Goal: Information Seeking & Learning: Learn about a topic

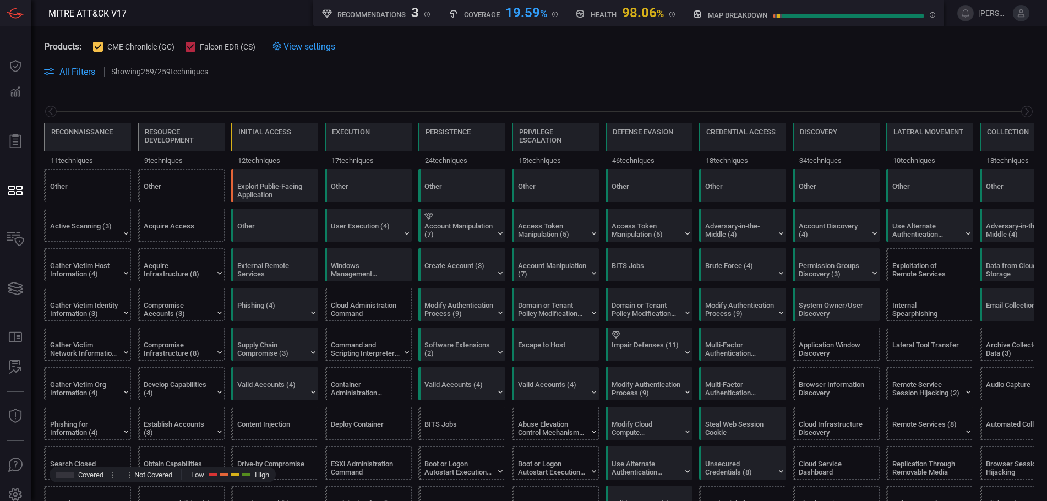
scroll to position [0, 144]
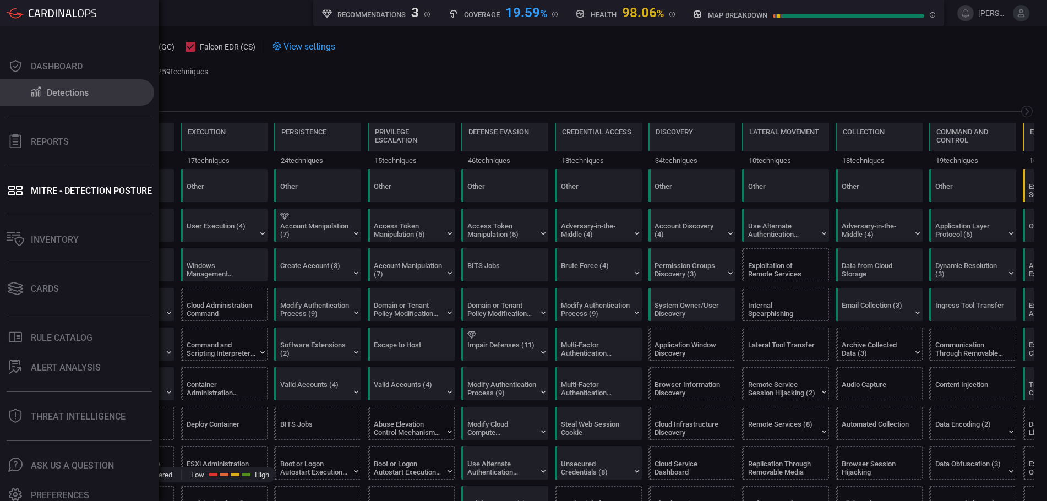
click at [26, 97] on button "Detections" at bounding box center [77, 92] width 154 height 26
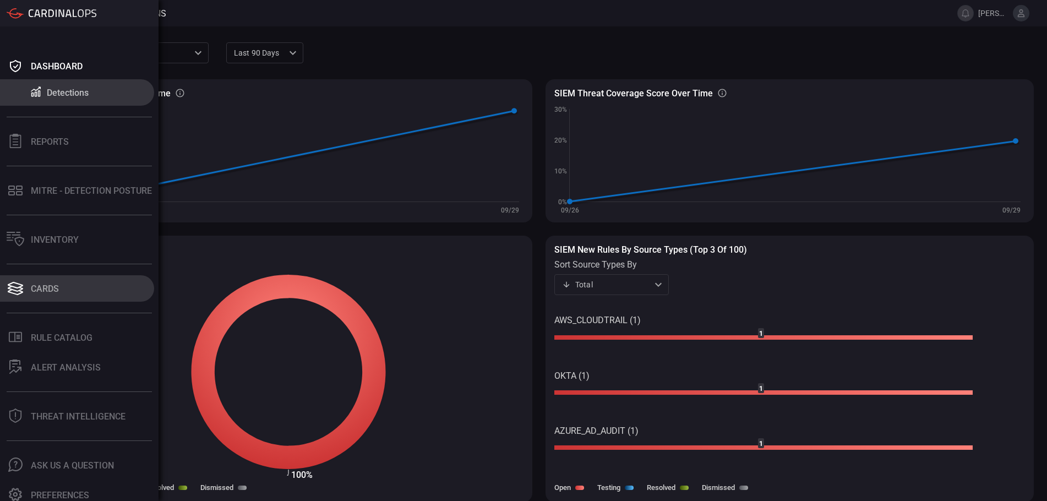
click at [63, 283] on button "Cards" at bounding box center [77, 288] width 154 height 26
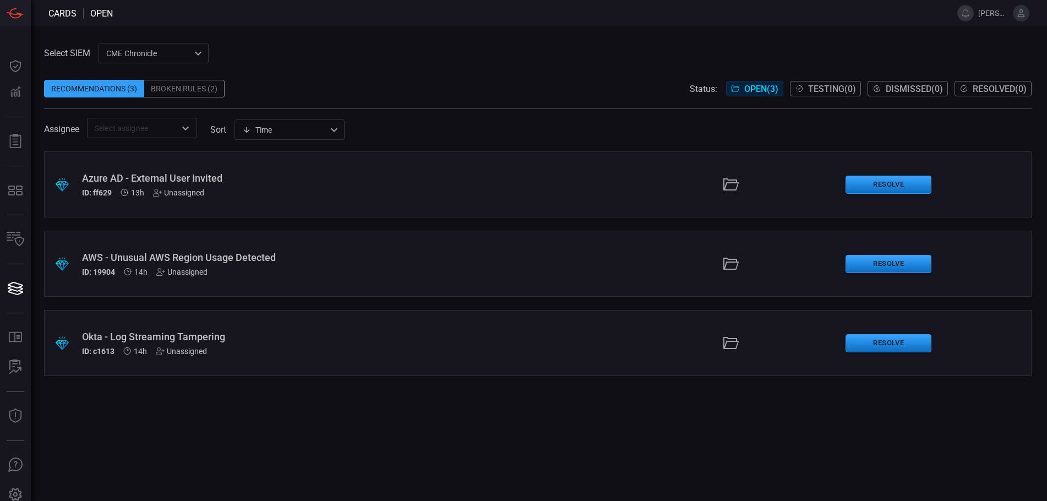
click at [734, 182] on icon at bounding box center [731, 185] width 18 height 18
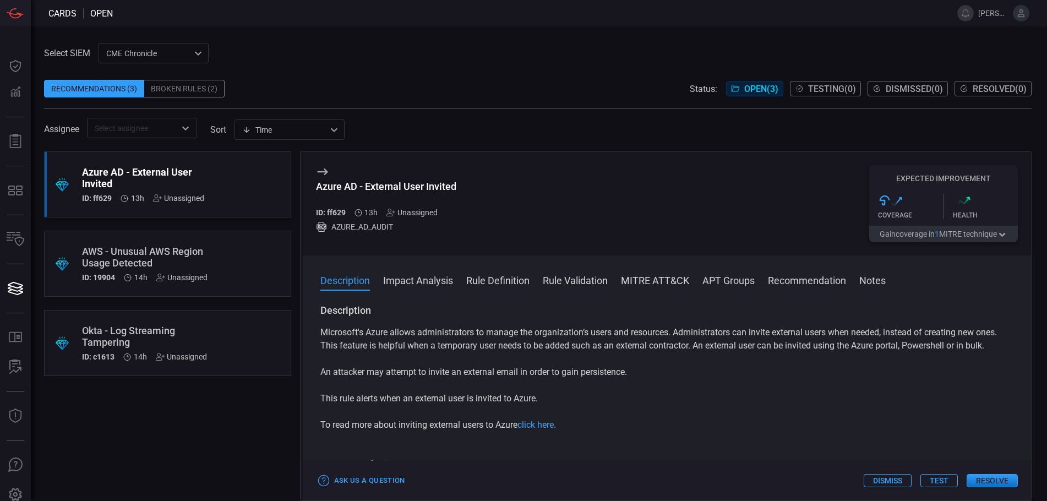
click at [511, 277] on button "Rule Definition" at bounding box center [497, 279] width 63 height 13
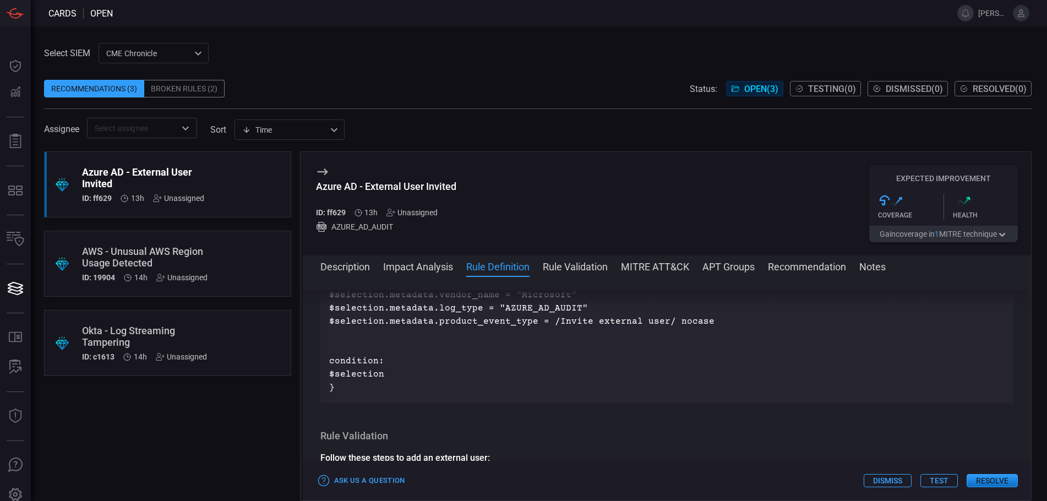
scroll to position [538, 0]
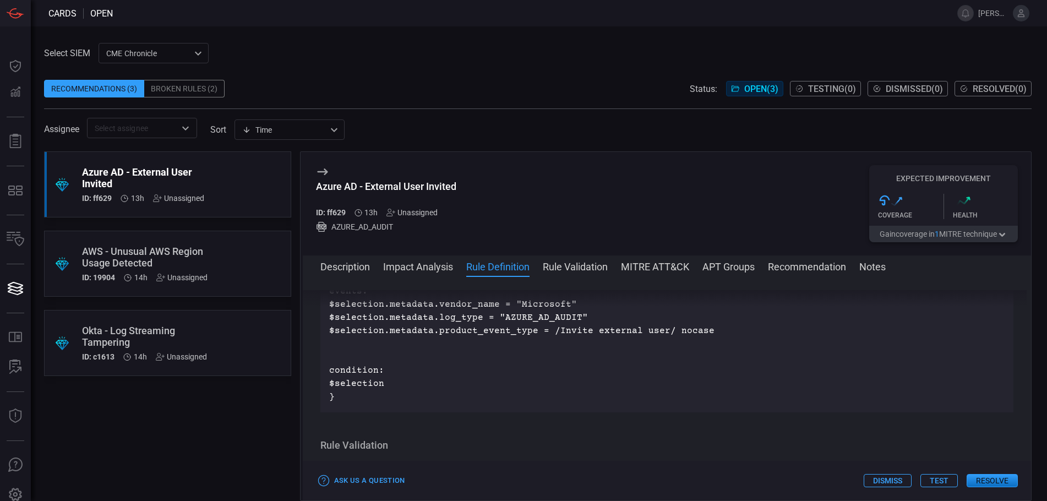
drag, startPoint x: 1032, startPoint y: 385, endPoint x: 1031, endPoint y: 367, distance: 17.6
click at [1031, 367] on div "Select SIEM CME Chronicle 9443d89a-92a9-45ac-b6c4-f44b6c178739 ​ Recommendation…" at bounding box center [539, 263] width 1016 height 474
click at [180, 332] on div "Okta - Log Streaming Tampering" at bounding box center [146, 336] width 129 height 23
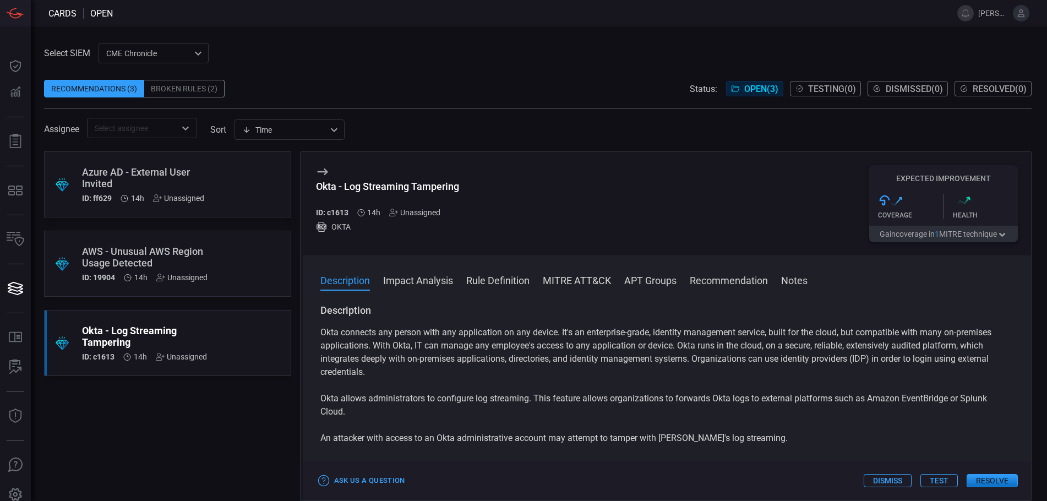
click at [512, 273] on div "Description Impact Analysis Rule Definition MITRE ATT&CK APT Groups Recommendat…" at bounding box center [667, 377] width 729 height 245
click at [512, 281] on button "Rule Definition" at bounding box center [497, 279] width 63 height 13
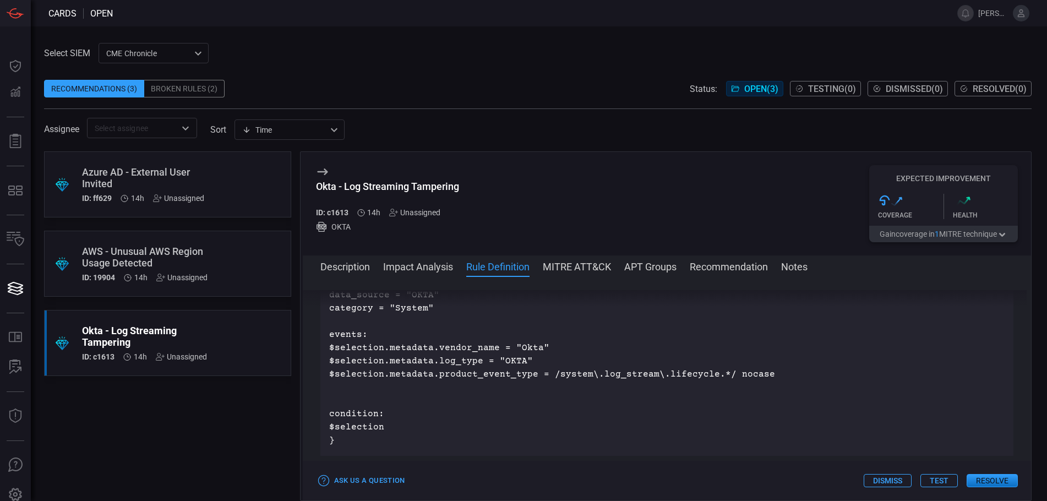
scroll to position [581, 0]
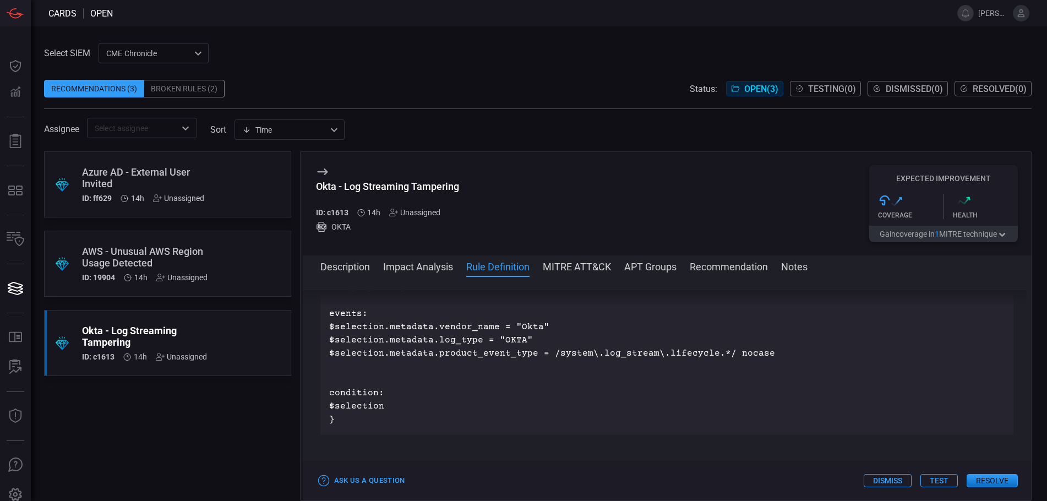
click at [212, 86] on div "Broken Rules (2)" at bounding box center [184, 89] width 80 height 18
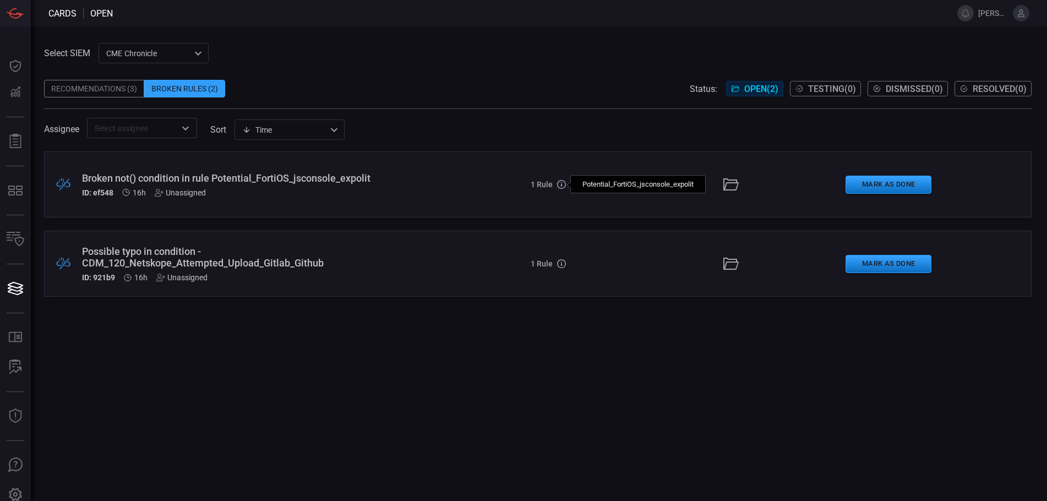
click at [561, 184] on icon at bounding box center [561, 185] width 1 height 3
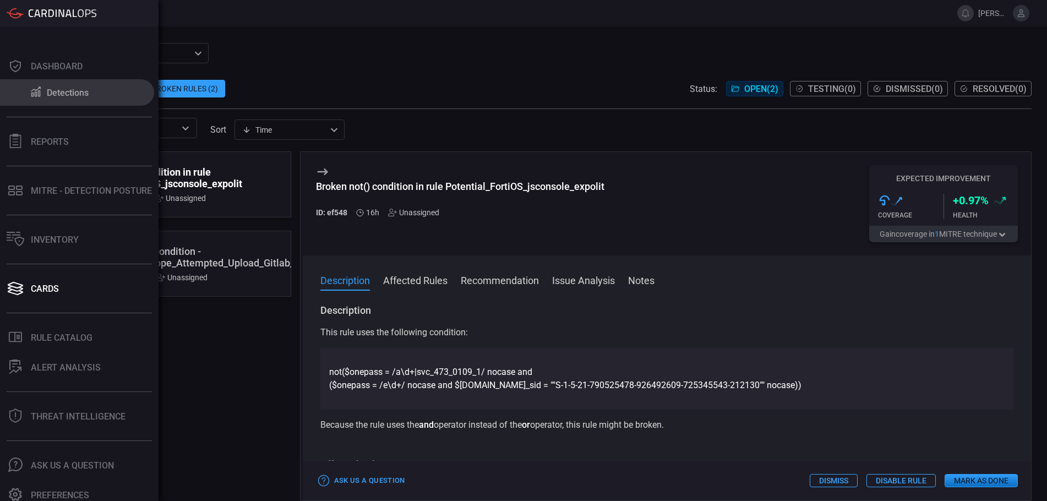
click at [50, 90] on div "Detections" at bounding box center [68, 92] width 42 height 10
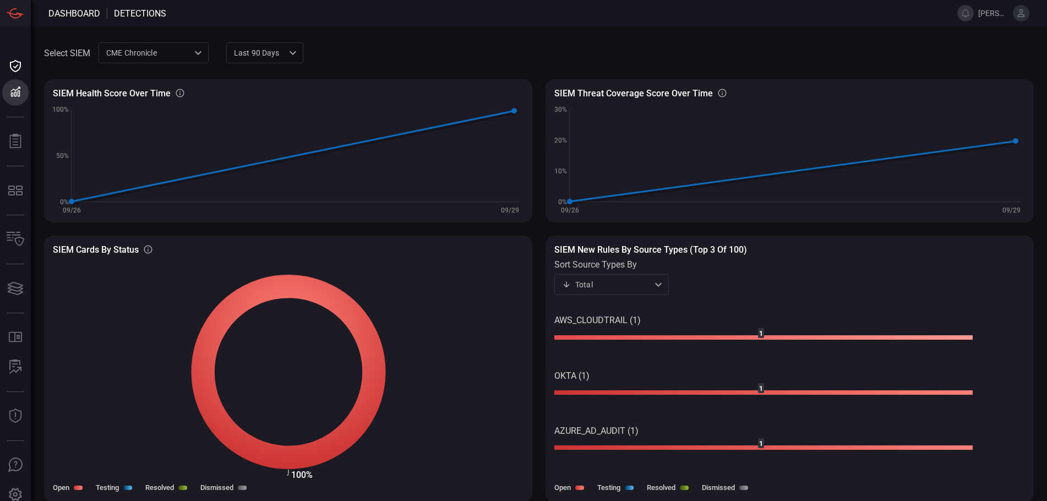
click at [685, 340] on rect at bounding box center [763, 337] width 419 height 5
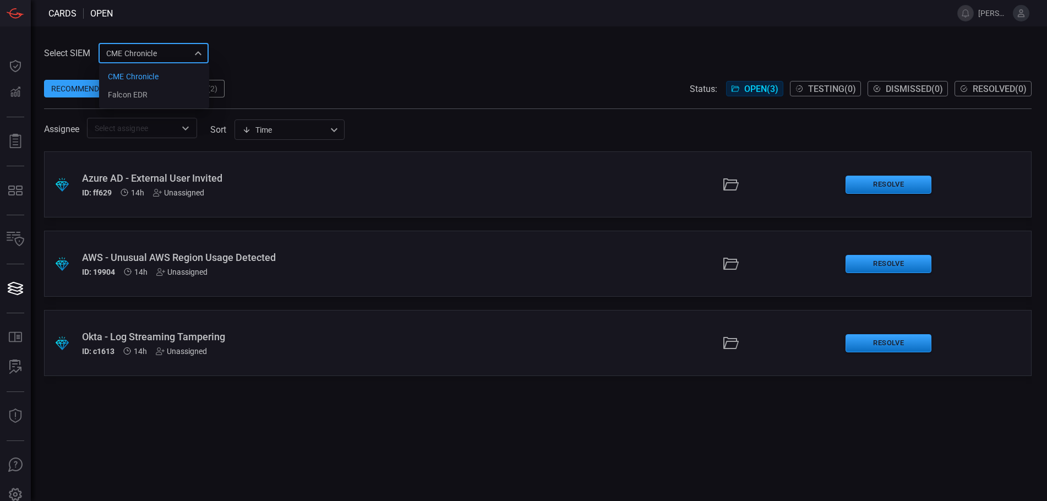
click at [119, 54] on div "CME Chronicle 9443d89a-92a9-45ac-b6c4-f44b6c178739 CME Chronicle Falcon EDR ​" at bounding box center [153, 53] width 110 height 20
click at [125, 91] on div "Falcon EDR" at bounding box center [128, 95] width 40 height 12
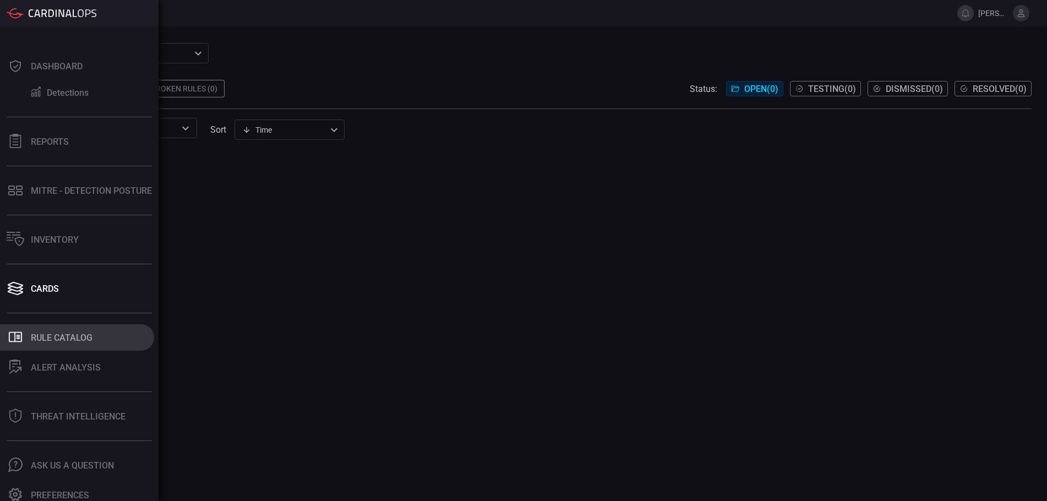
click at [58, 339] on div "Rule Catalog" at bounding box center [62, 337] width 62 height 10
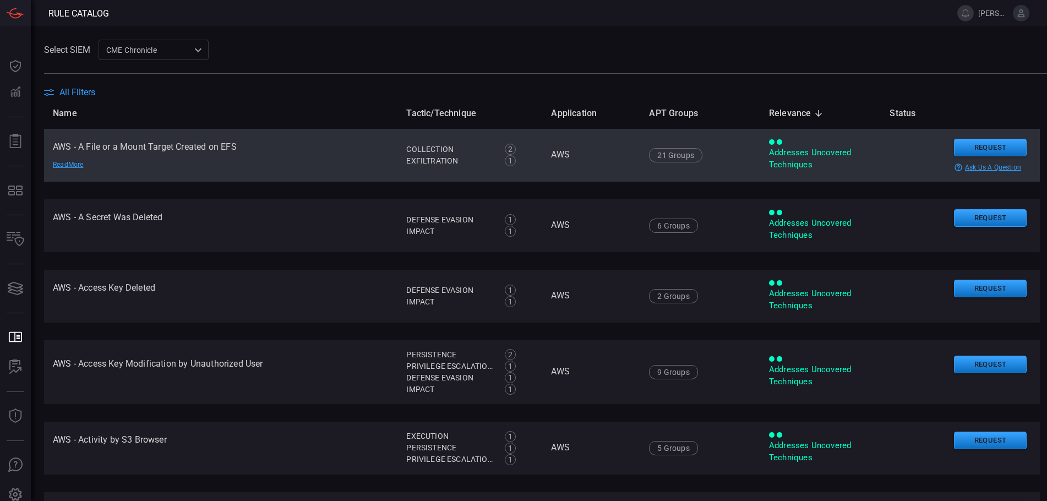
click at [799, 166] on div "Addresses Uncovered Techniques" at bounding box center [820, 159] width 103 height 24
